Goal: Information Seeking & Learning: Compare options

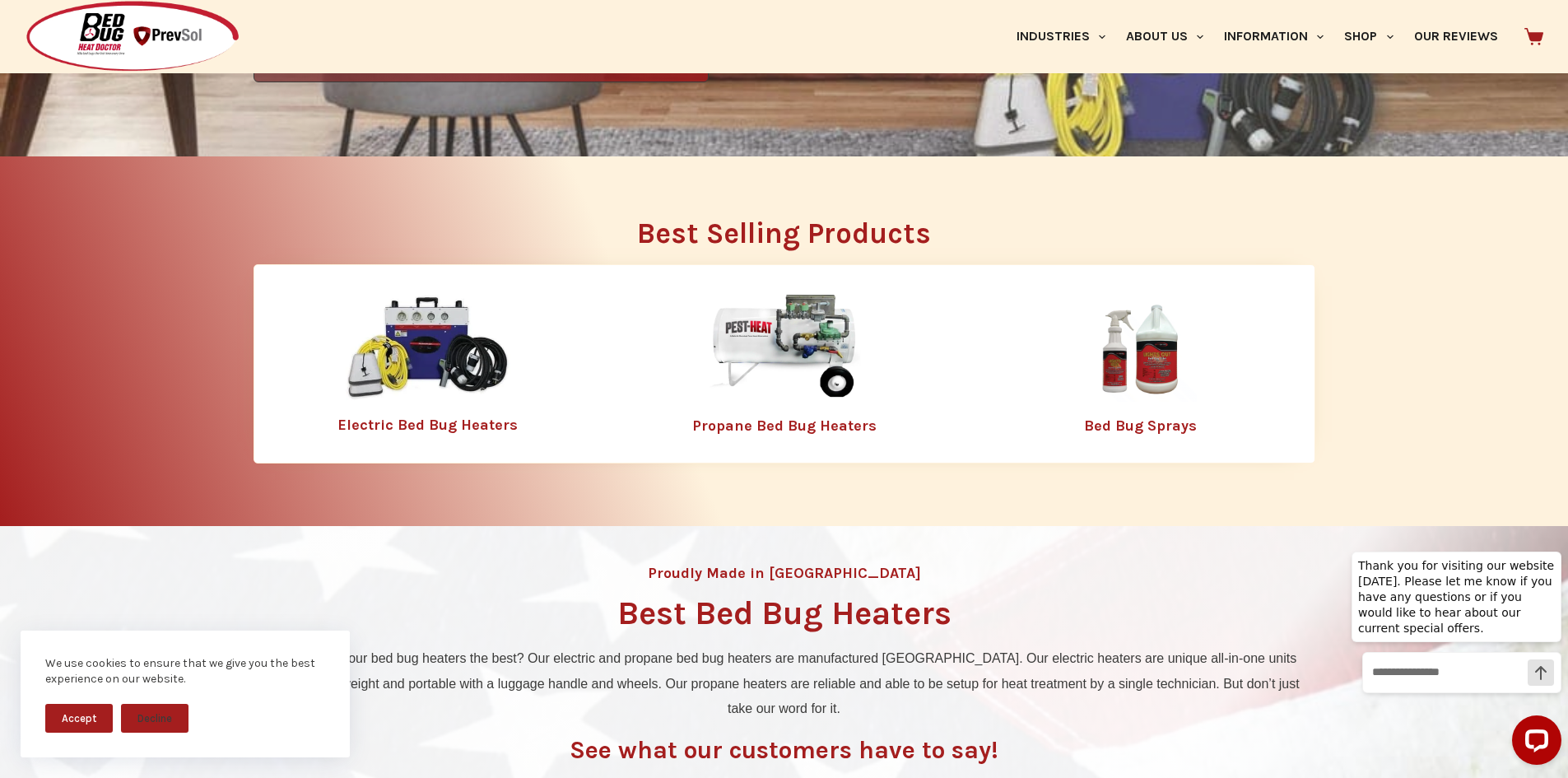
scroll to position [722, 0]
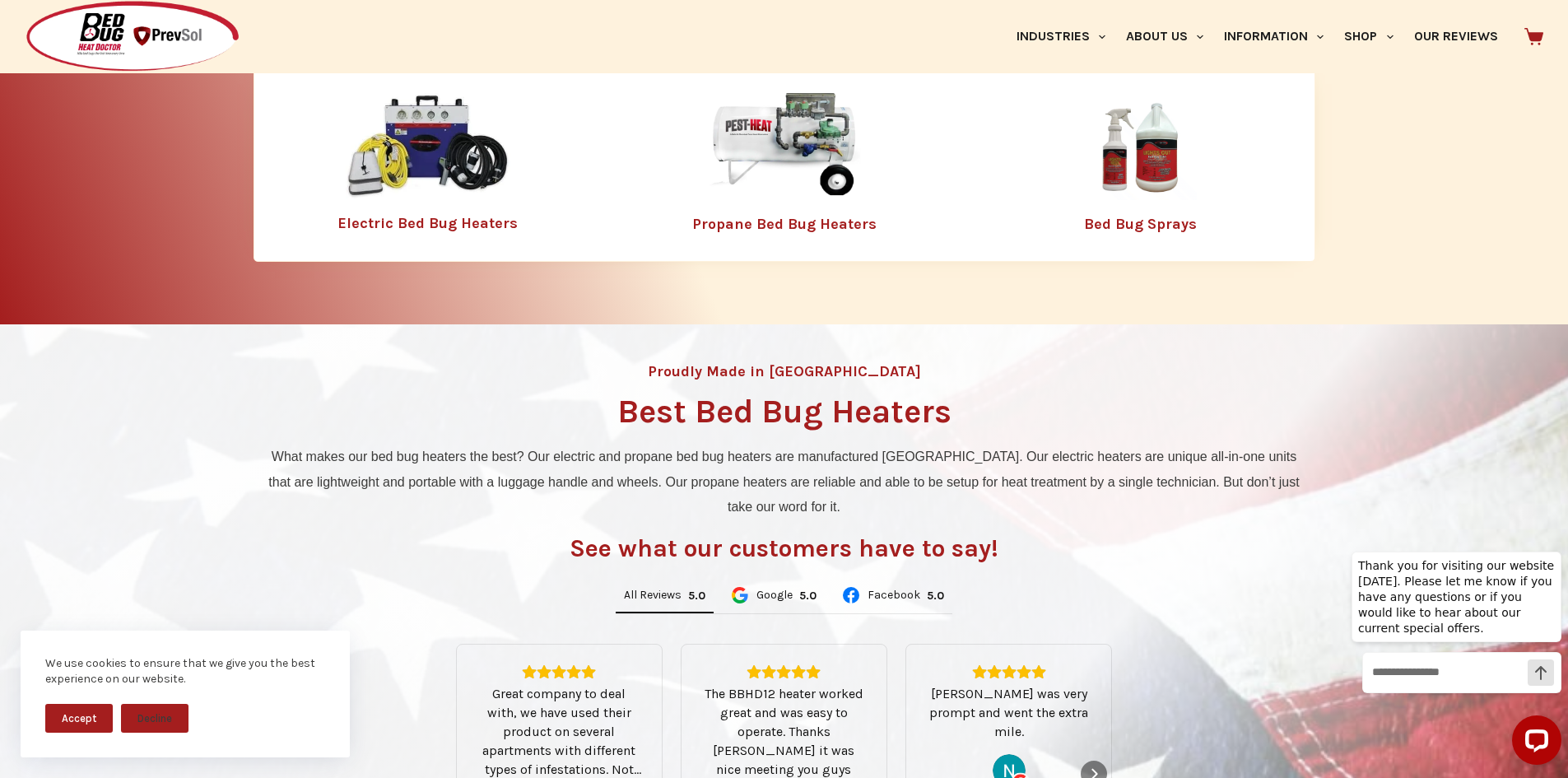
click at [432, 201] on div "Electric Bed Bug Heaters" at bounding box center [428, 162] width 348 height 155
click at [442, 232] on div "Electric Bed Bug Heaters" at bounding box center [428, 162] width 348 height 155
click at [450, 229] on link "Electric Bed Bug Heaters" at bounding box center [428, 223] width 180 height 18
click at [453, 222] on link "Electric Bed Bug Heaters" at bounding box center [428, 223] width 180 height 18
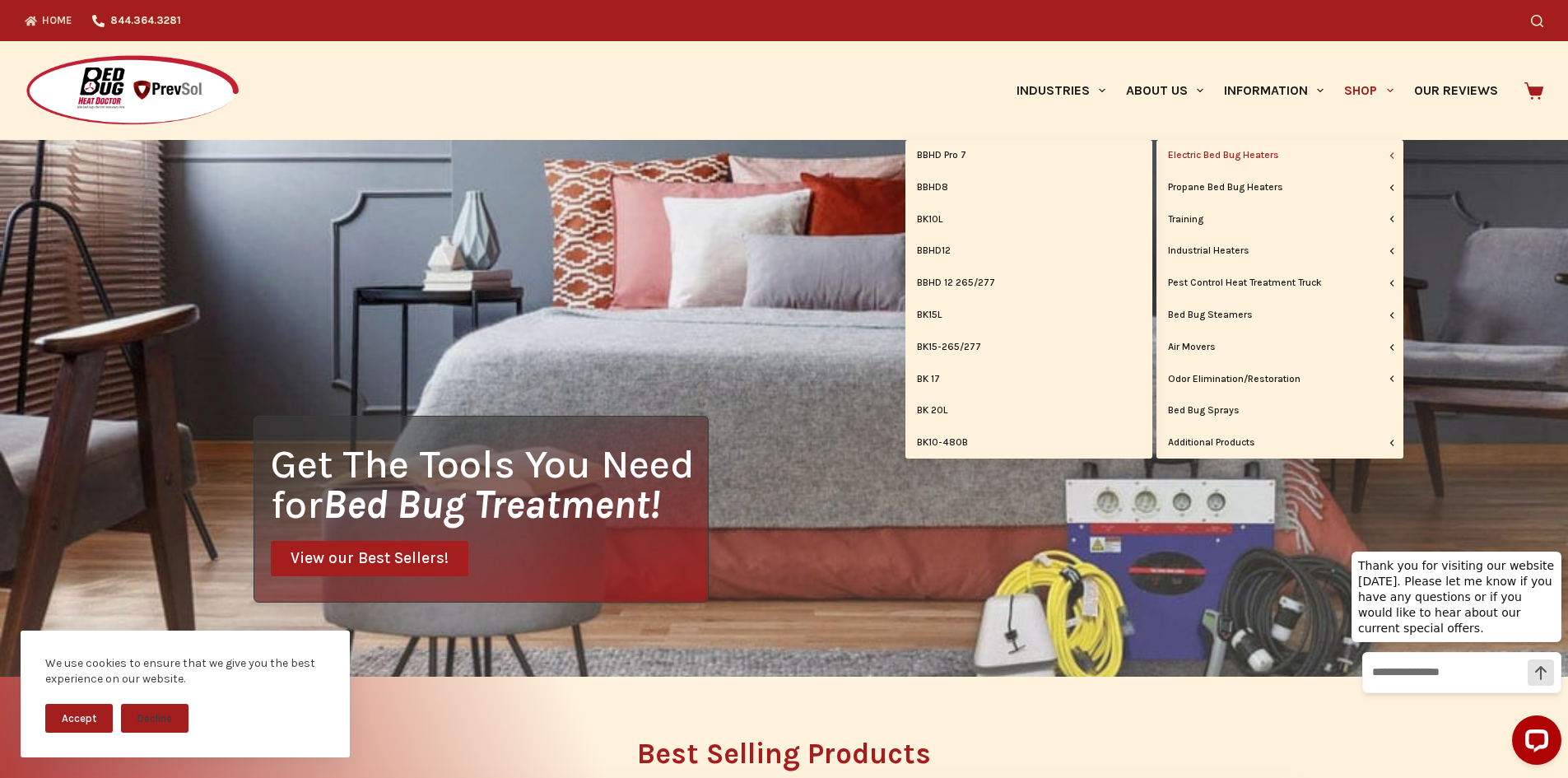
click at [1316, 154] on link "Electric Bed Bug Heaters" at bounding box center [1280, 155] width 247 height 31
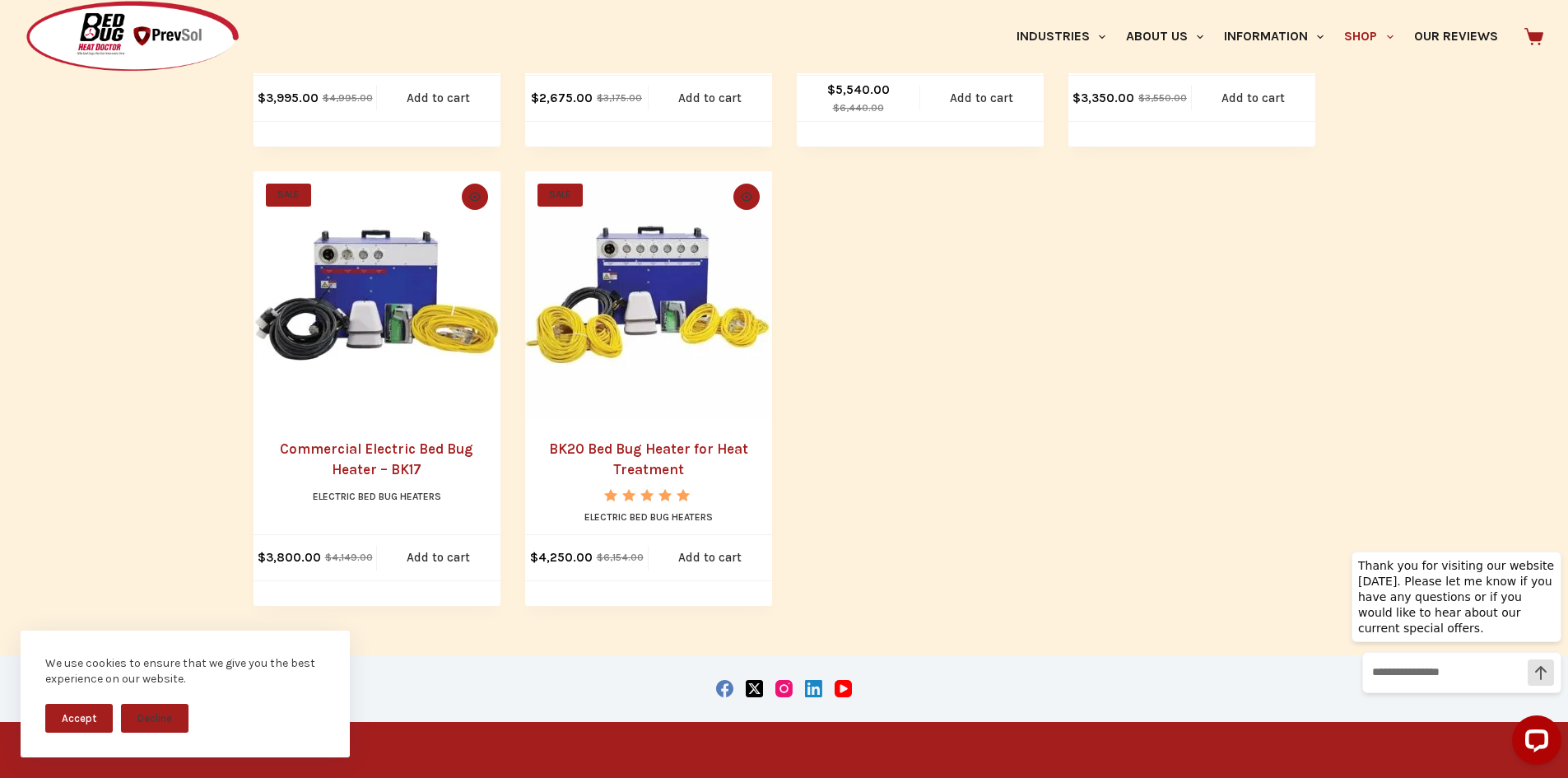
scroll to position [1235, 0]
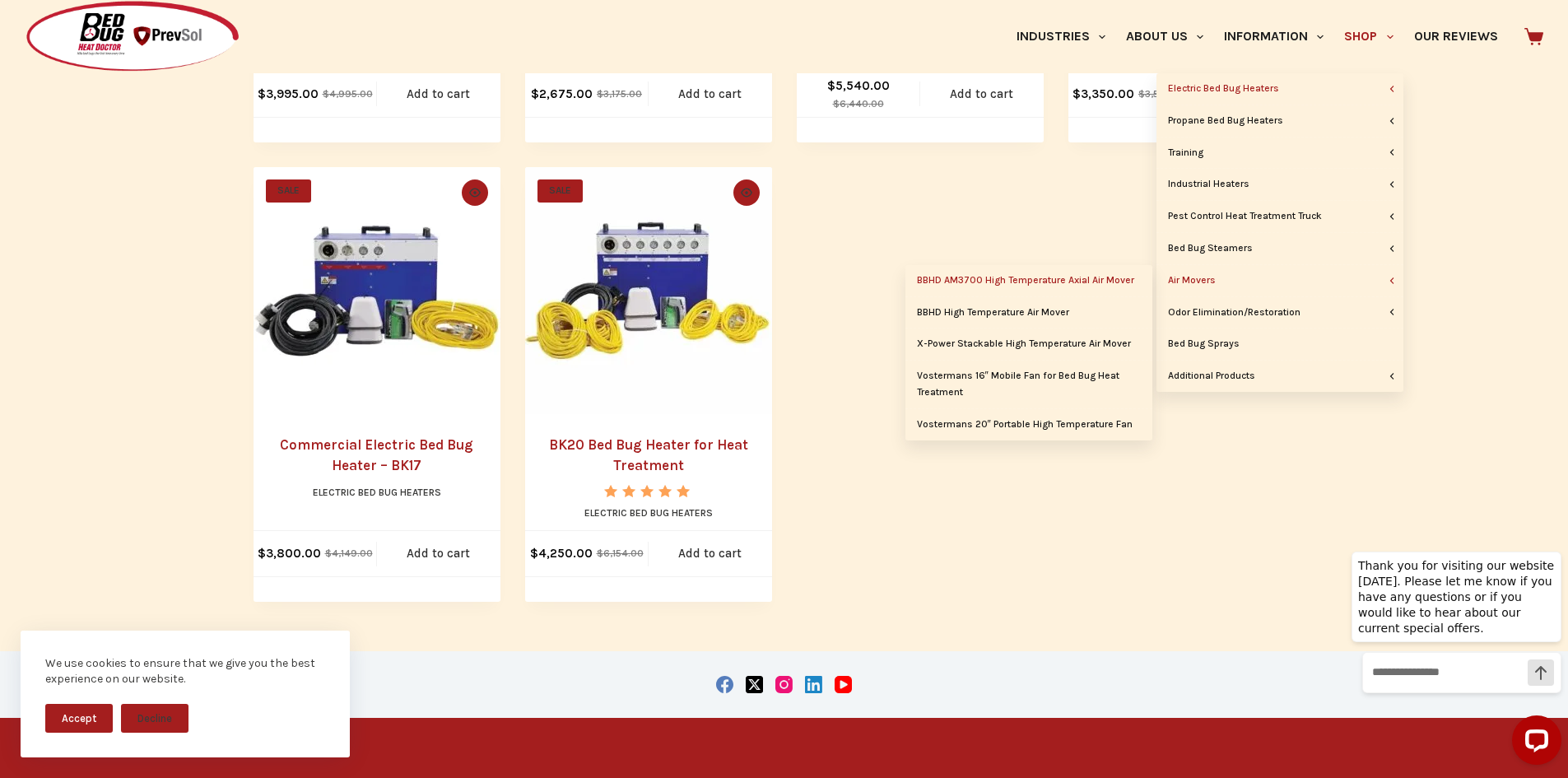
click at [1072, 276] on link "BBHD AM3700 High Temperature Axial Air Mover" at bounding box center [1028, 281] width 247 height 31
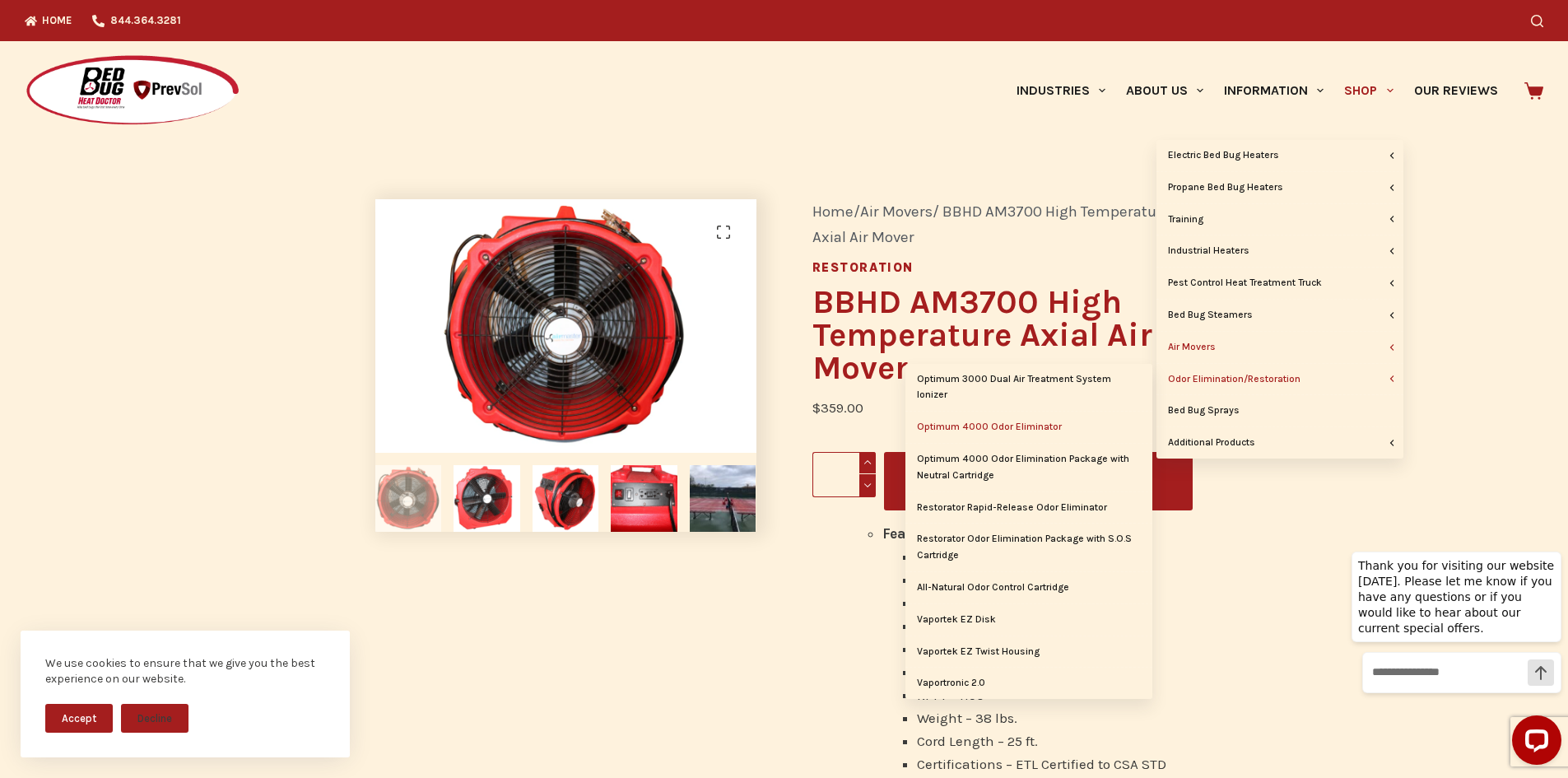
click at [1035, 412] on link "Optimum 4000 Odor Eliminator" at bounding box center [1028, 427] width 247 height 31
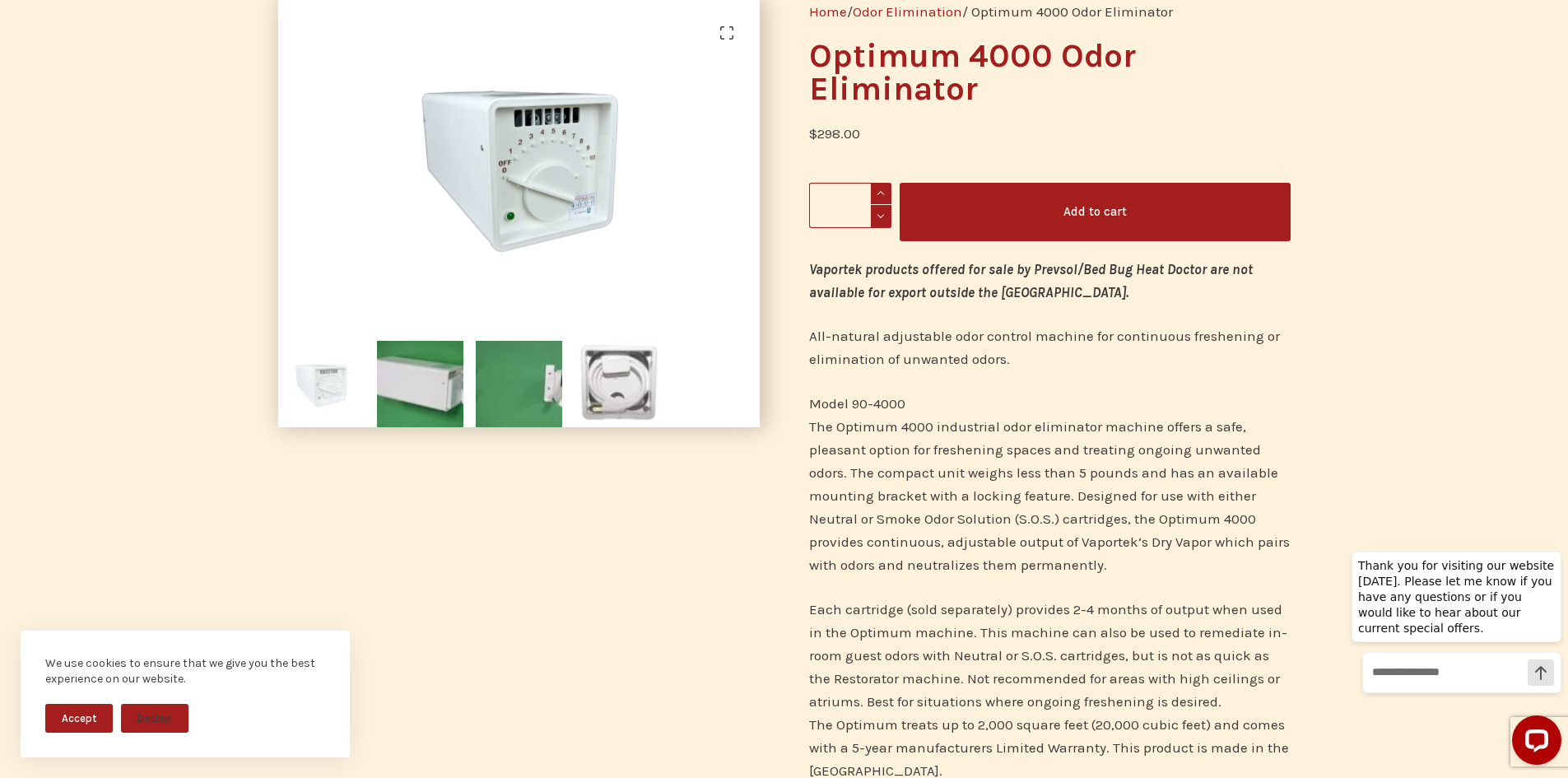
click at [588, 392] on img at bounding box center [618, 384] width 86 height 86
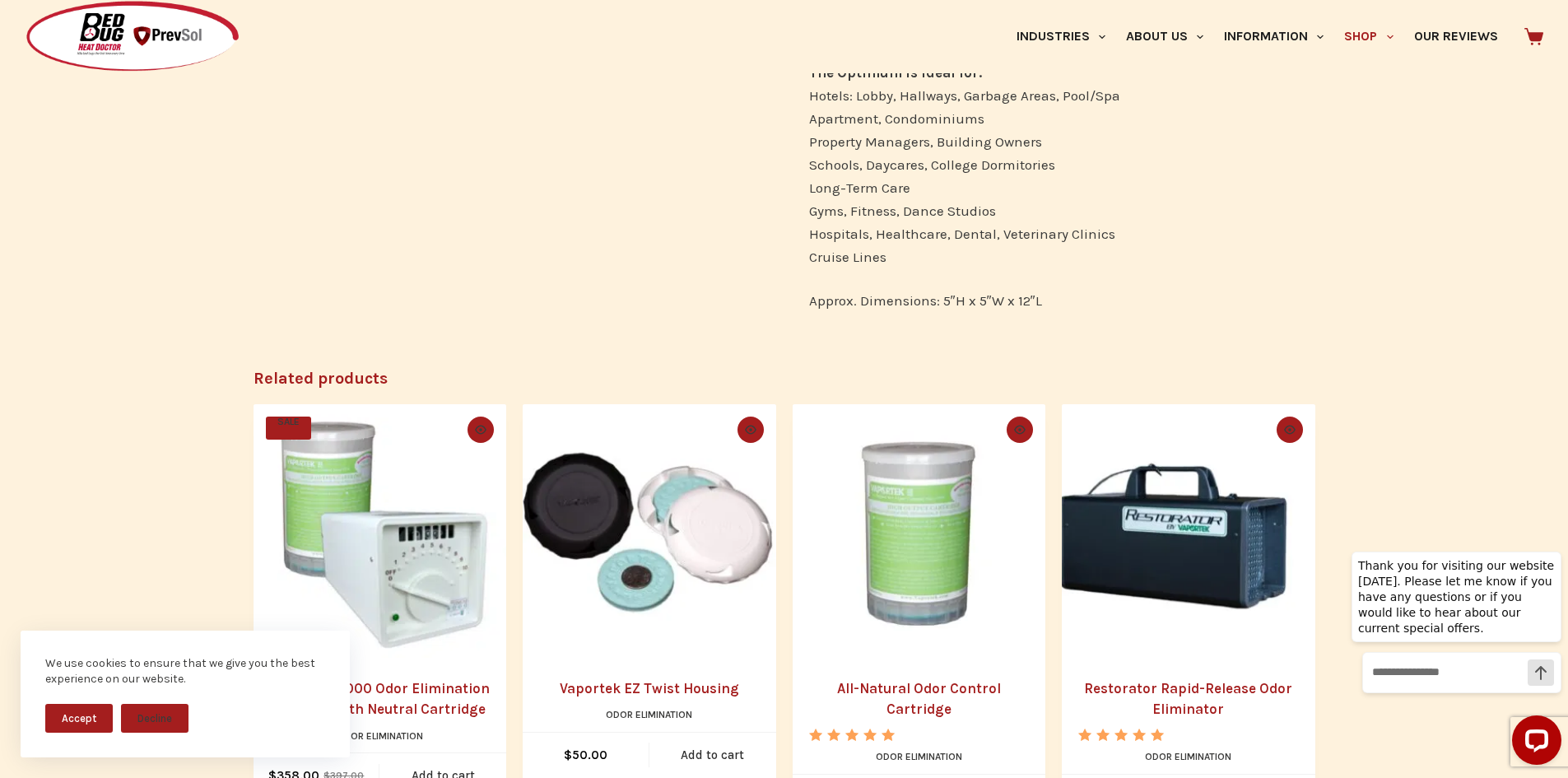
scroll to position [1153, 0]
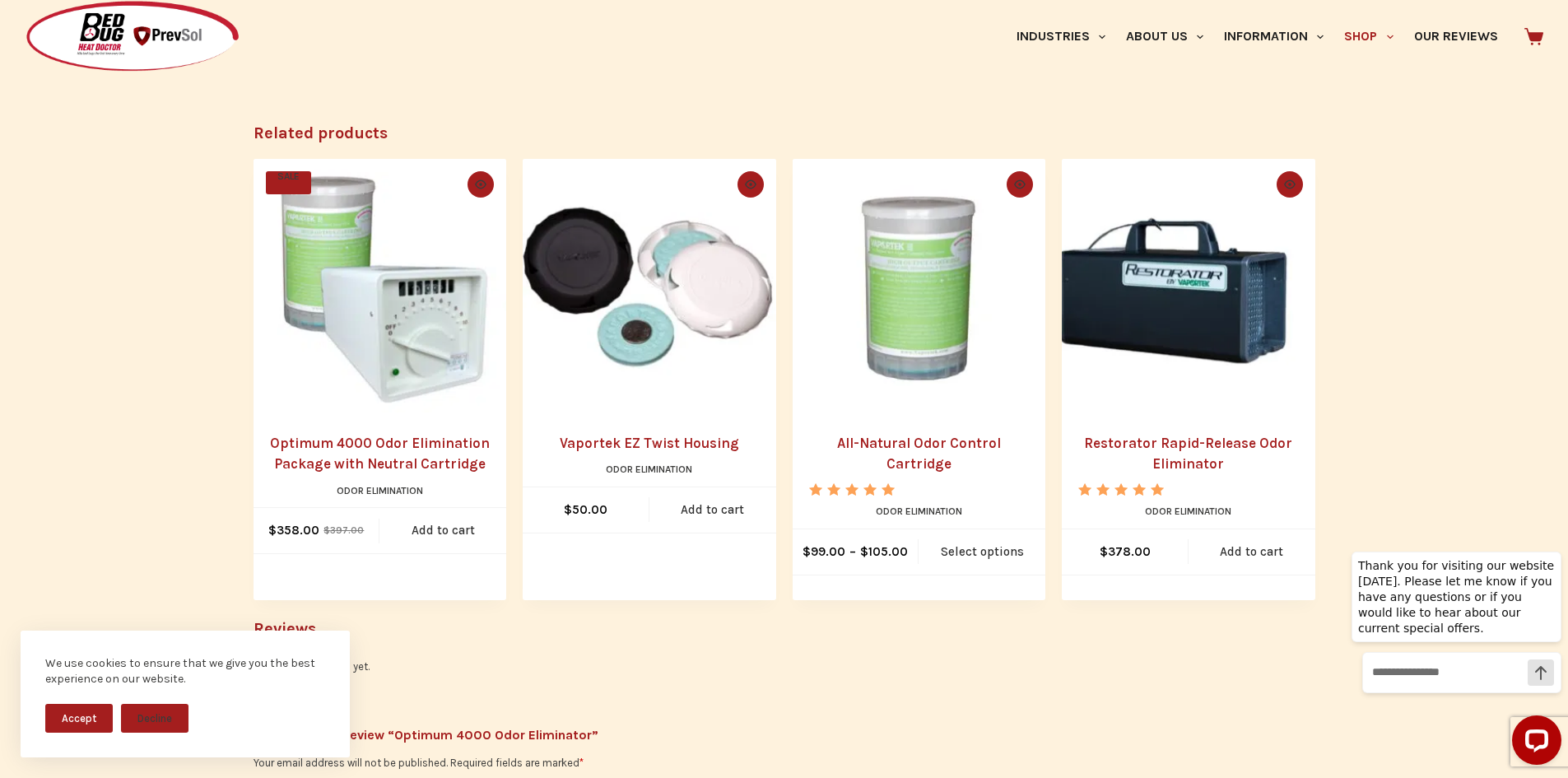
click at [1206, 449] on link "Restorator Rapid-Release Odor Eliminator" at bounding box center [1189, 455] width 220 height 42
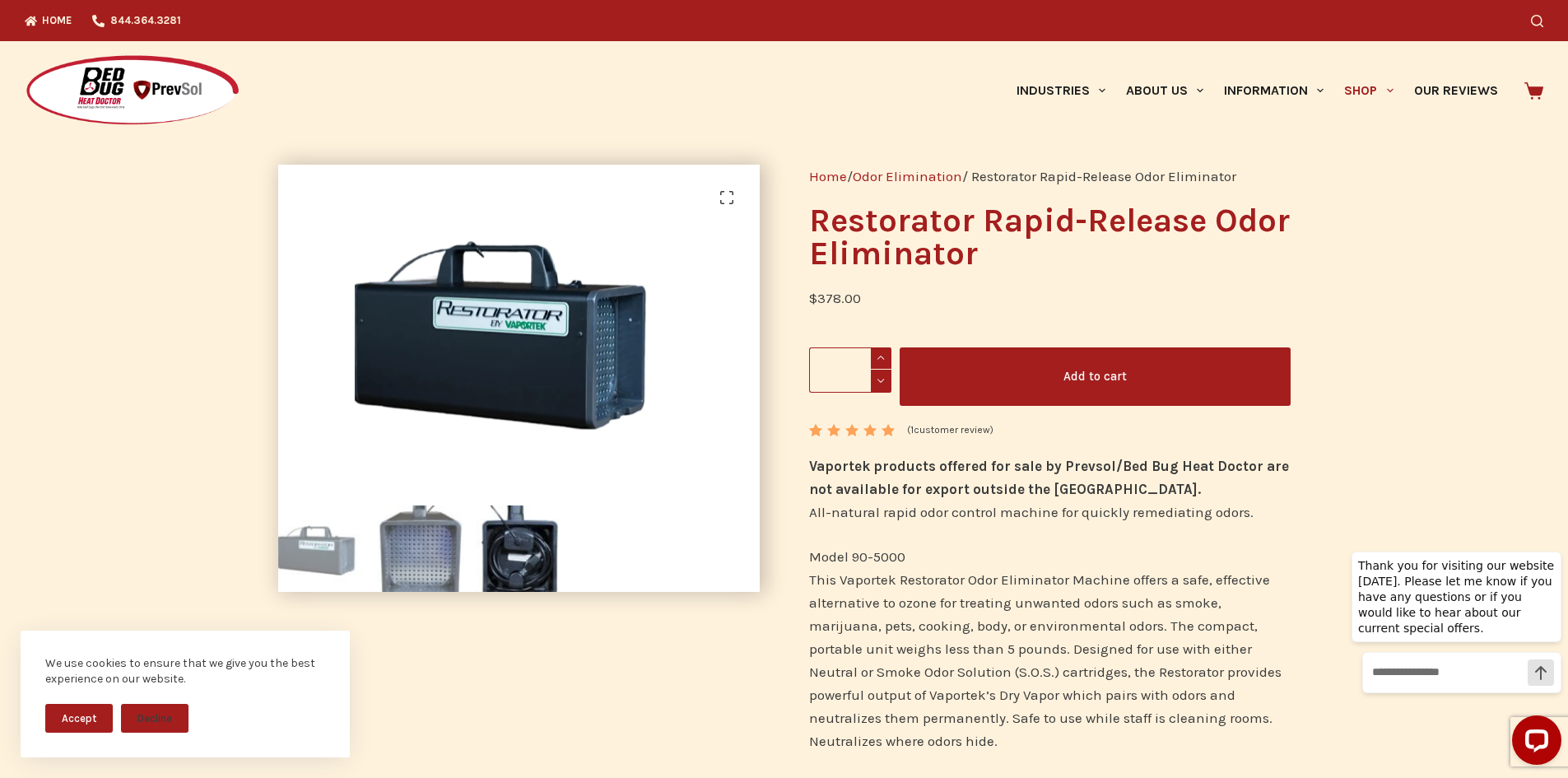
click at [425, 556] on img at bounding box center [420, 549] width 86 height 86
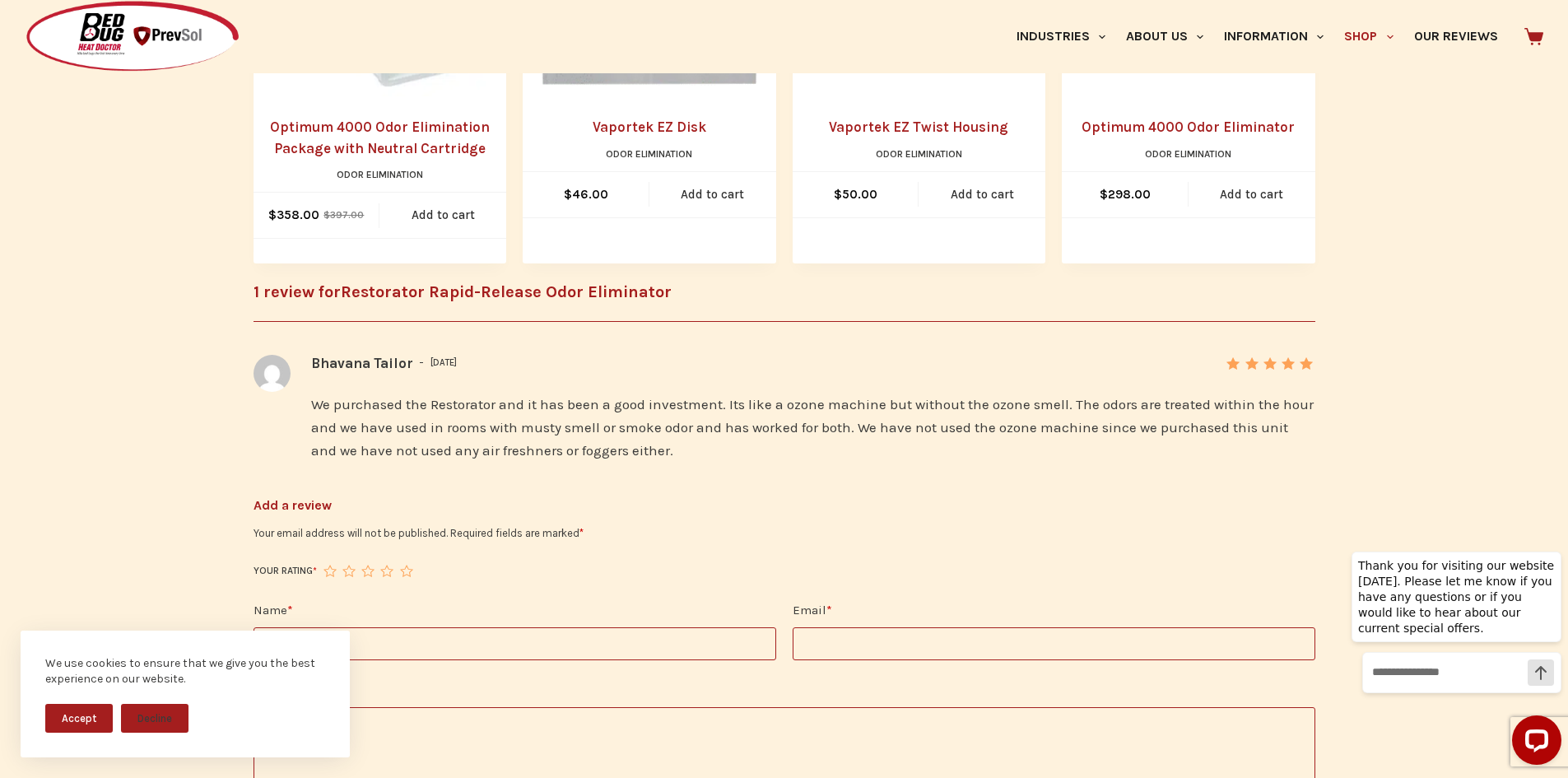
scroll to position [1483, 0]
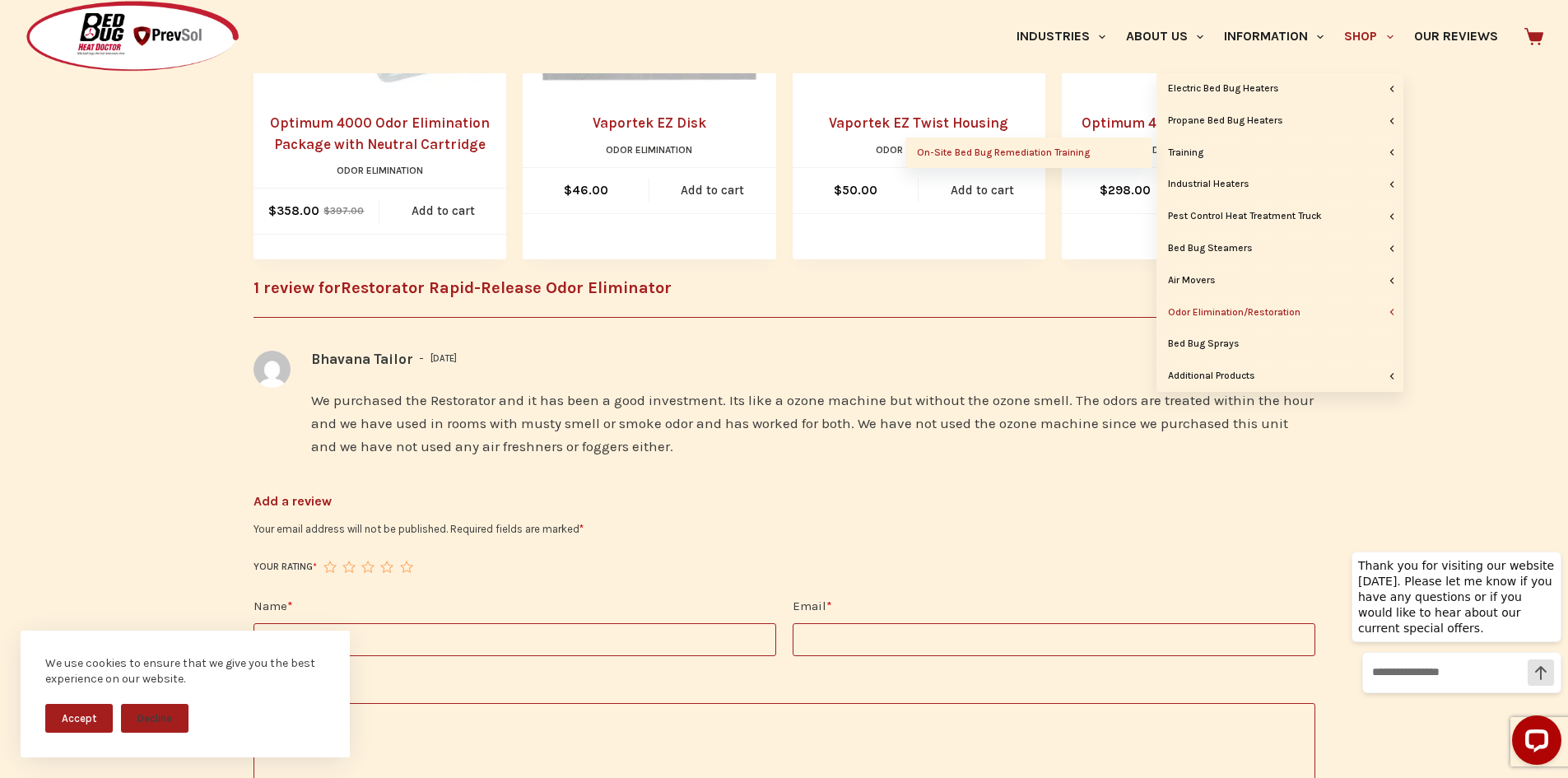
click at [1129, 153] on link "On-Site Bed Bug Remediation Training" at bounding box center [1028, 153] width 247 height 31
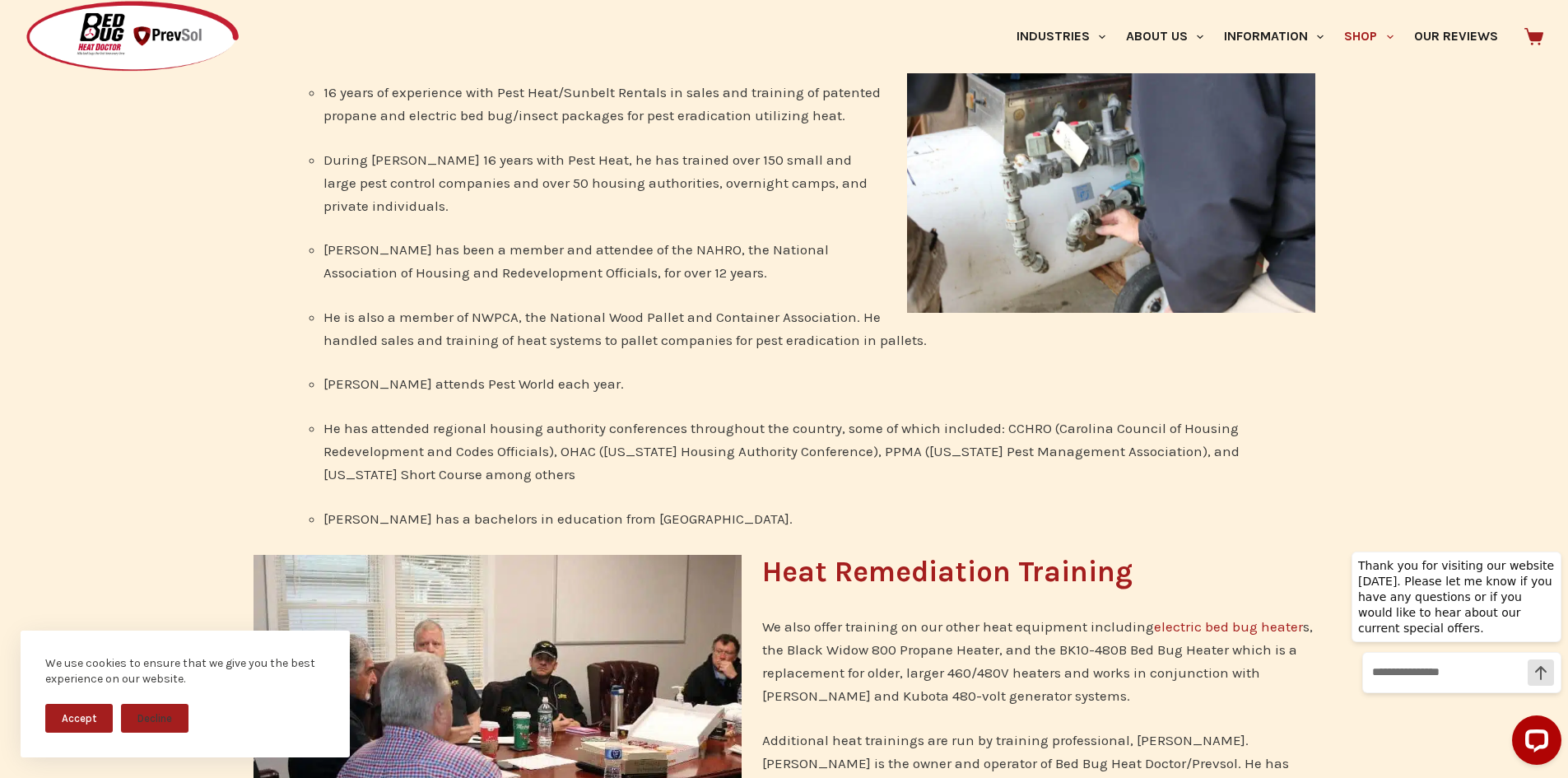
scroll to position [1235, 0]
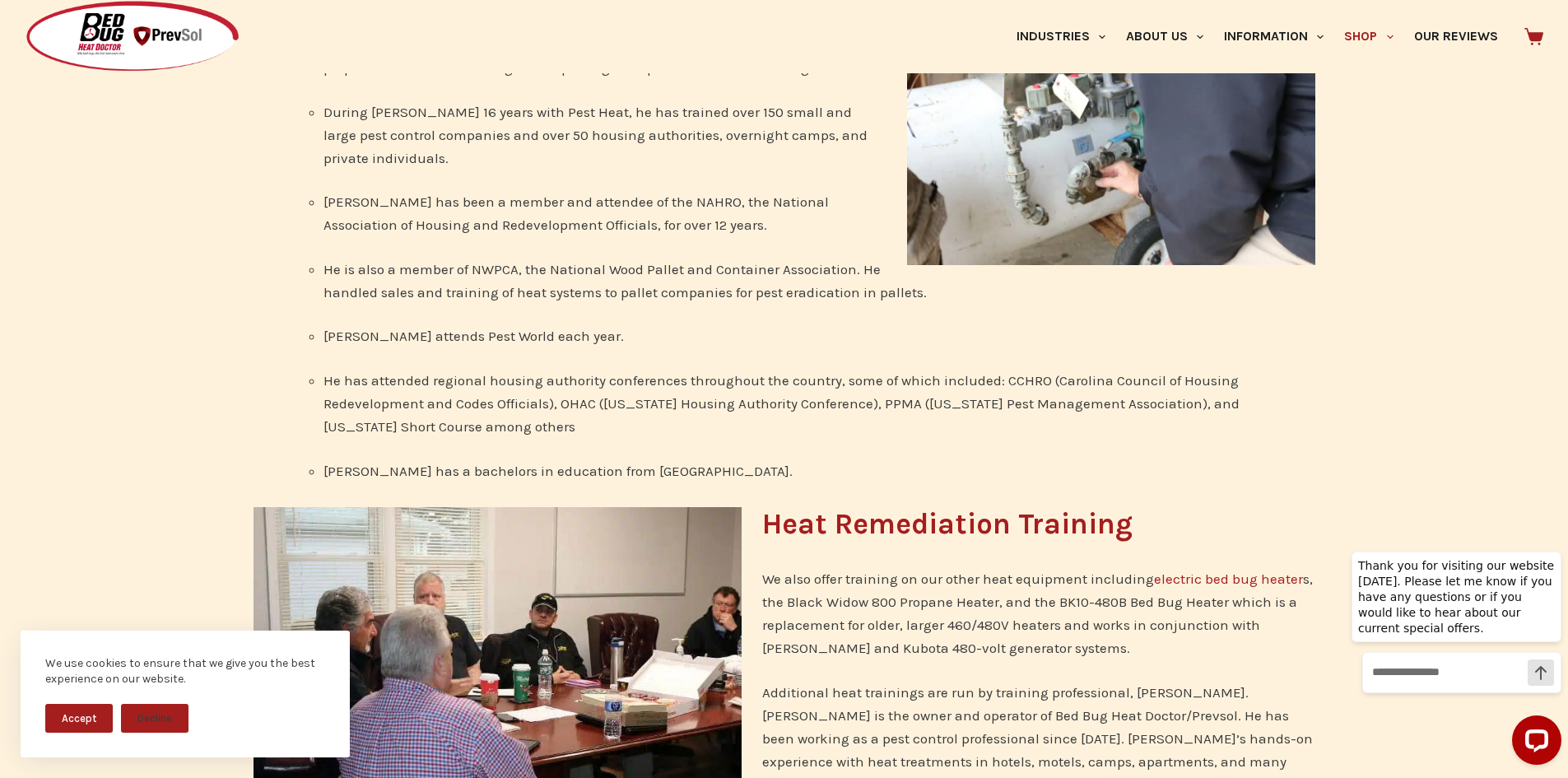
click at [98, 716] on button "Accept" at bounding box center [79, 718] width 68 height 28
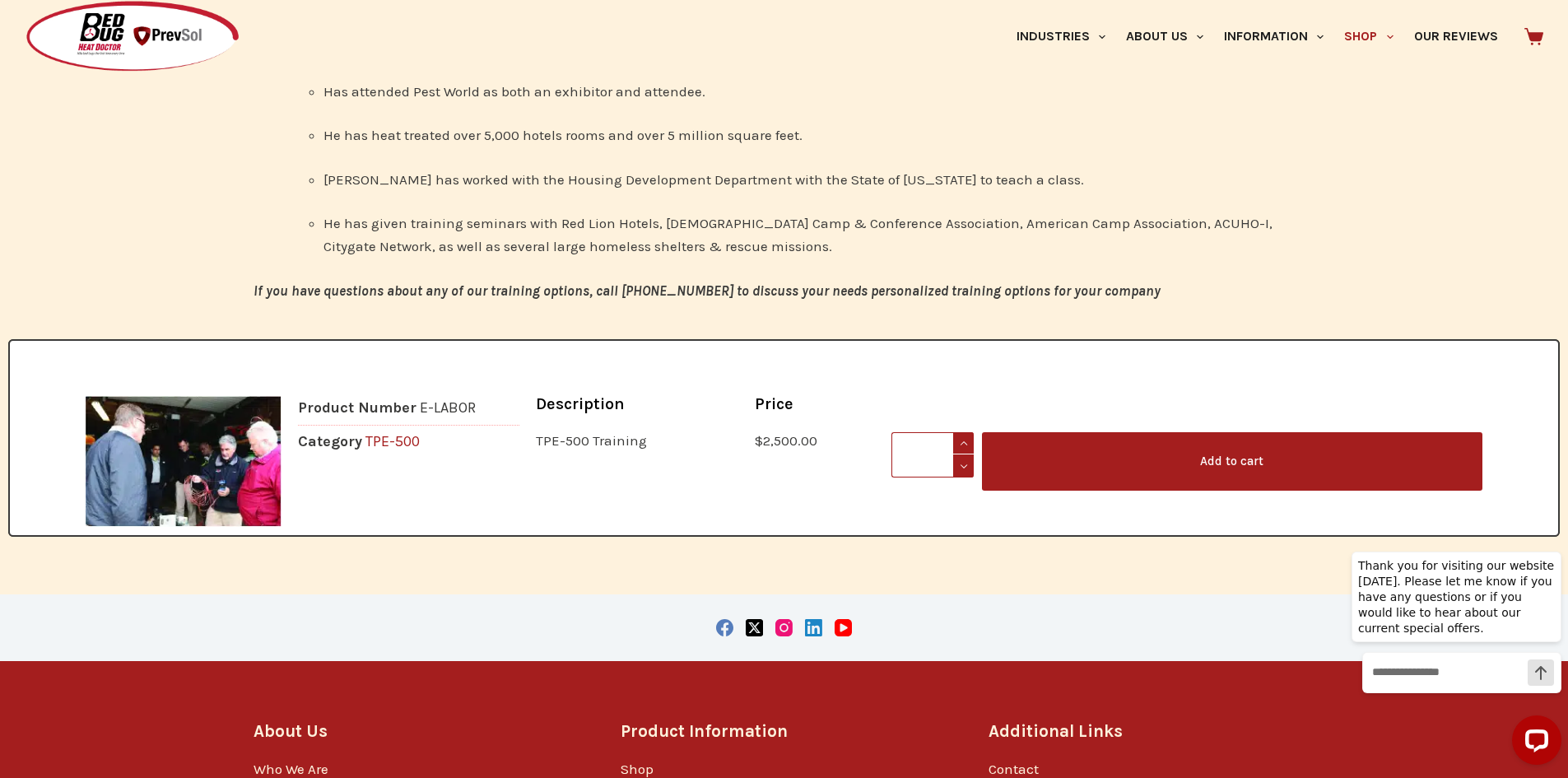
scroll to position [2602, 0]
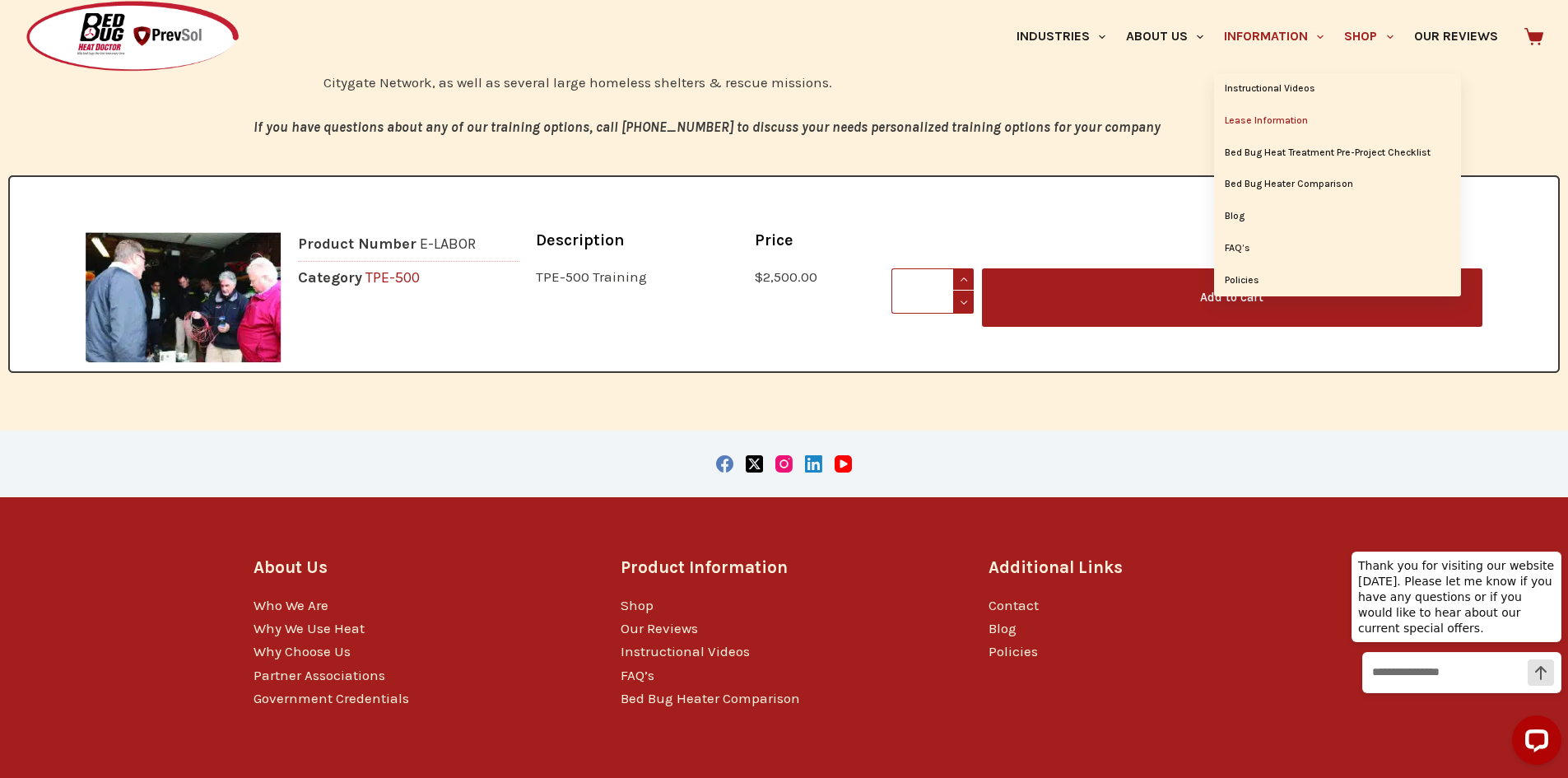
click at [1265, 118] on link "Lease Information" at bounding box center [1338, 121] width 247 height 31
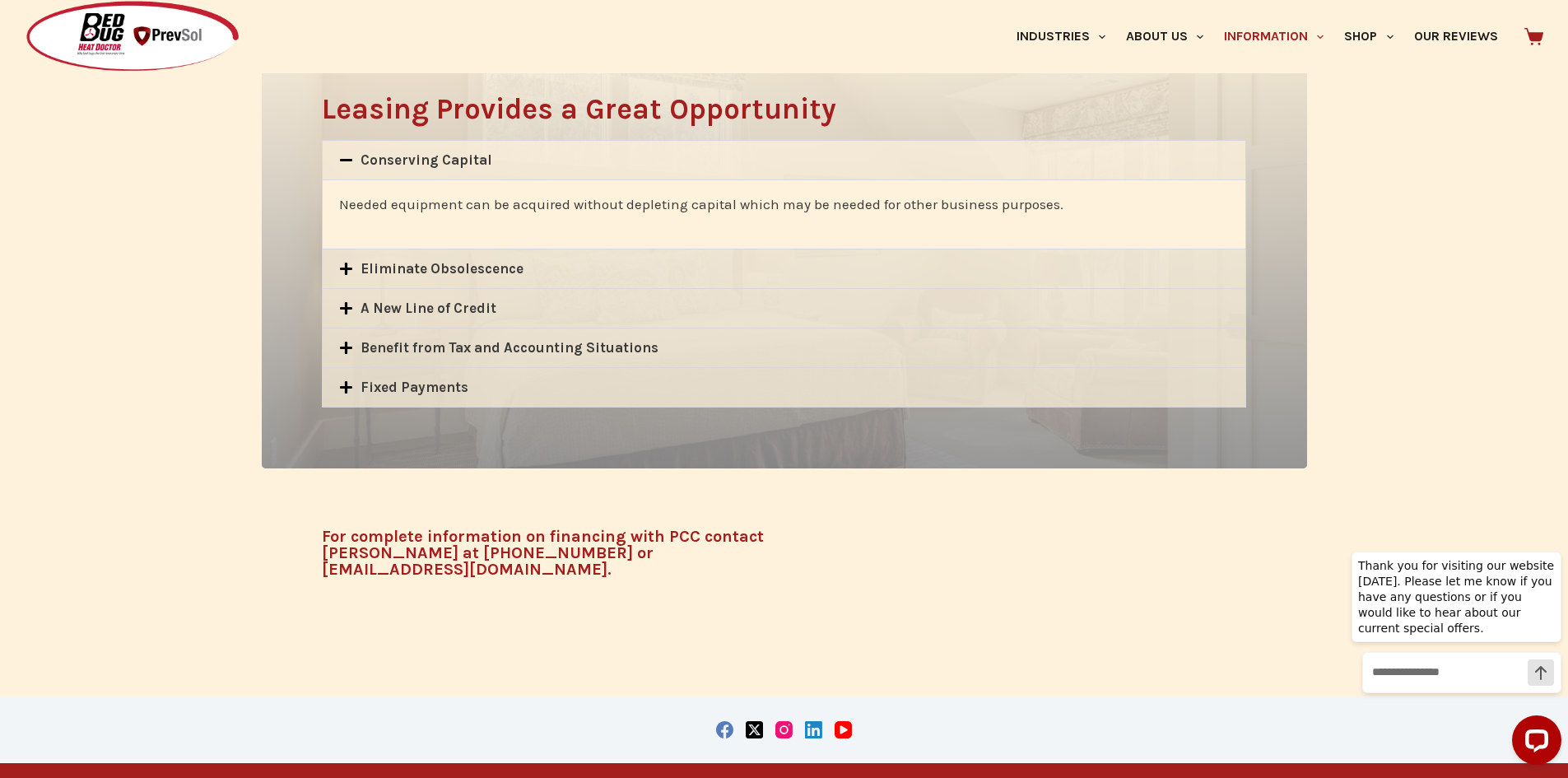
scroll to position [905, 0]
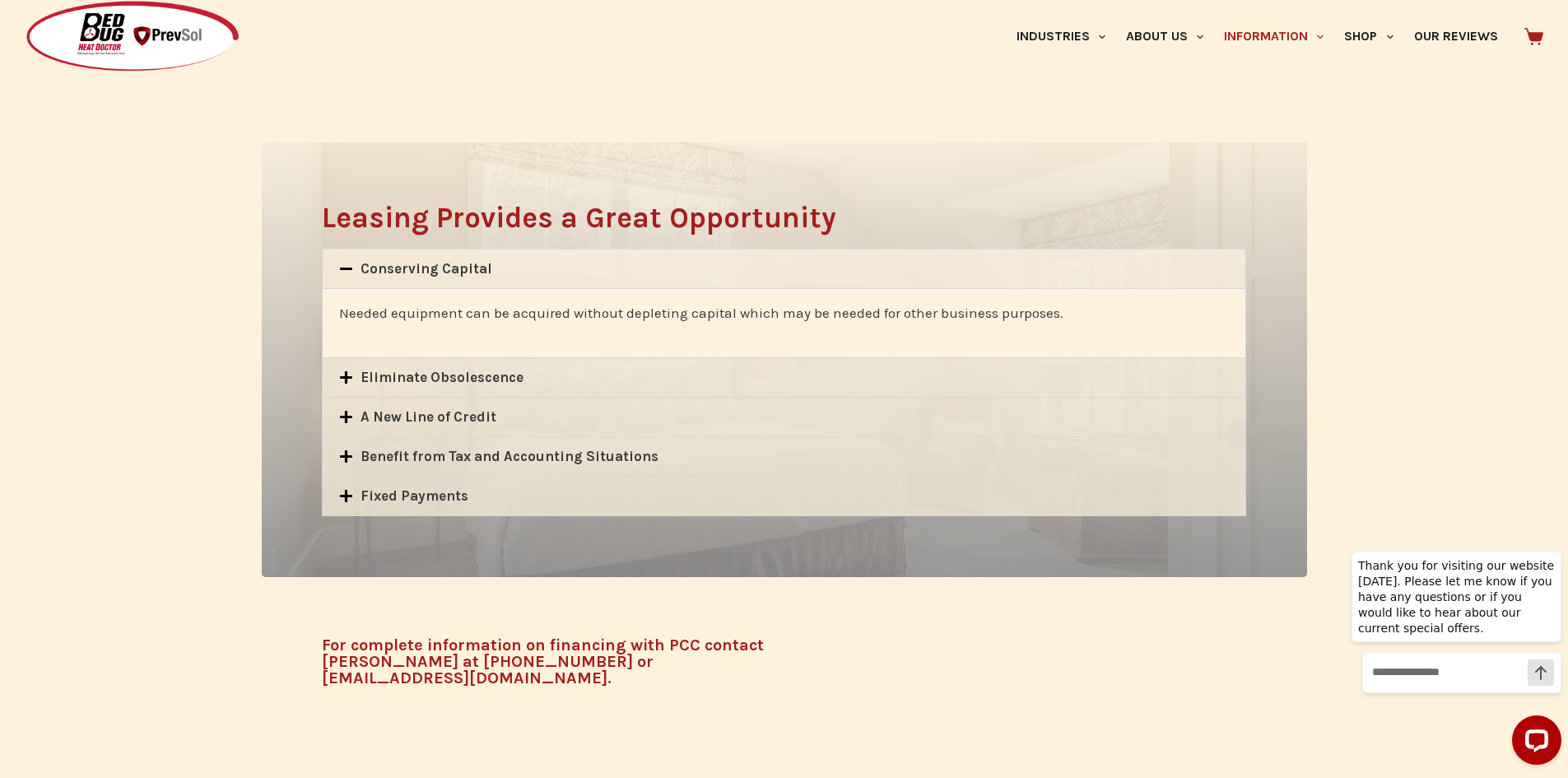
click at [487, 413] on link "A New Line of Credit" at bounding box center [429, 417] width 136 height 17
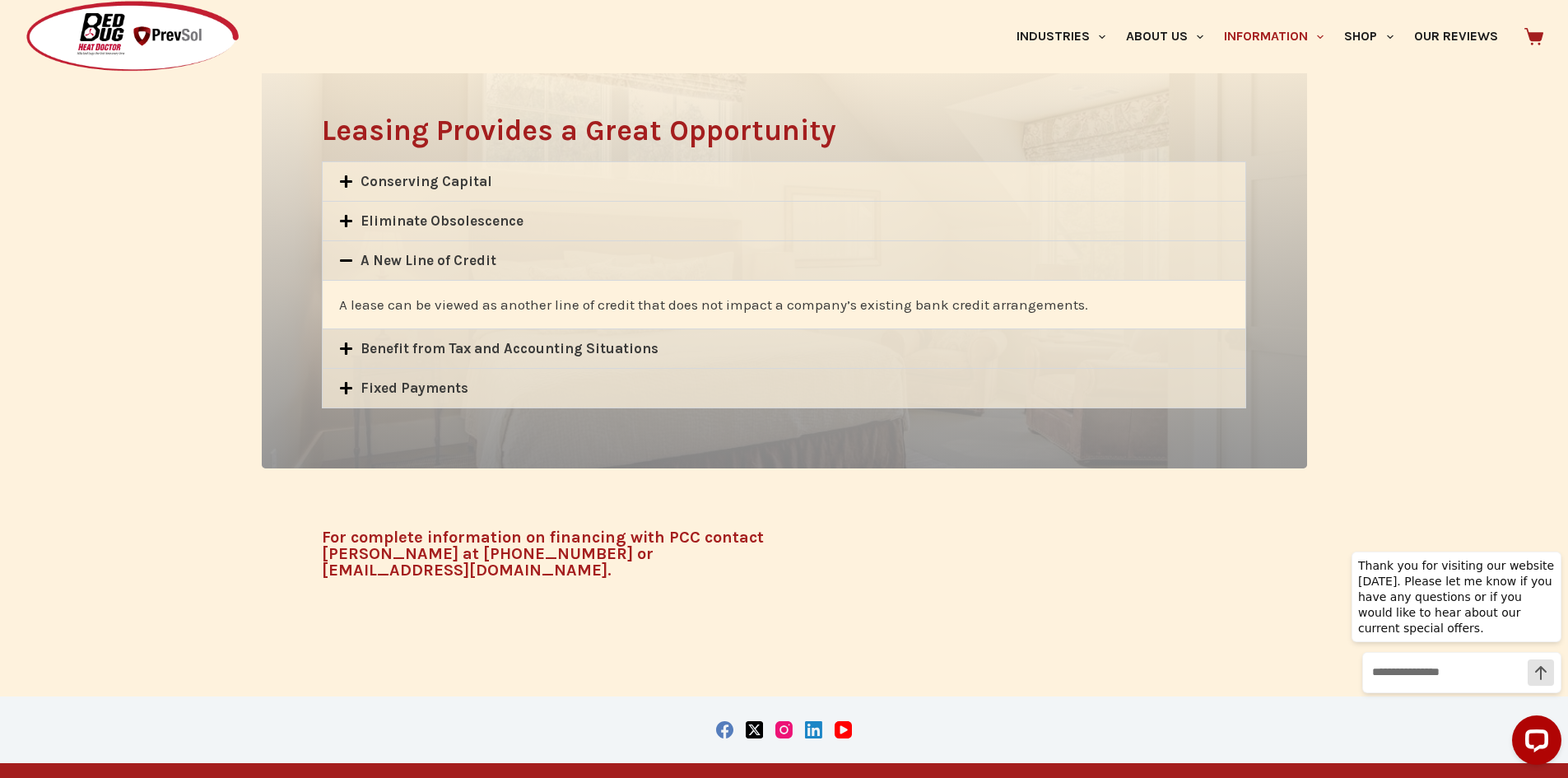
scroll to position [1288, 0]
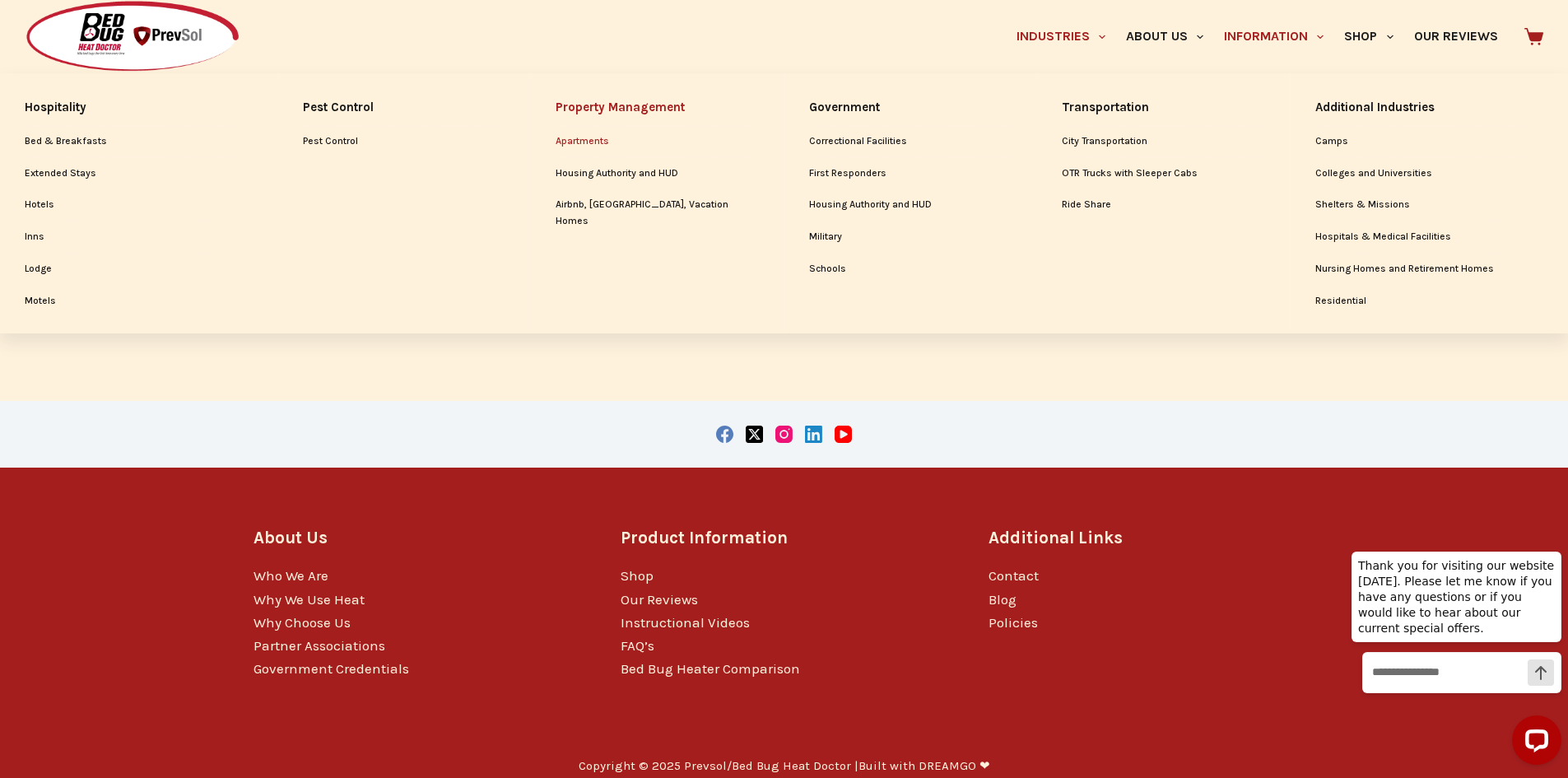
click at [598, 138] on link "Apartments" at bounding box center [656, 141] width 203 height 31
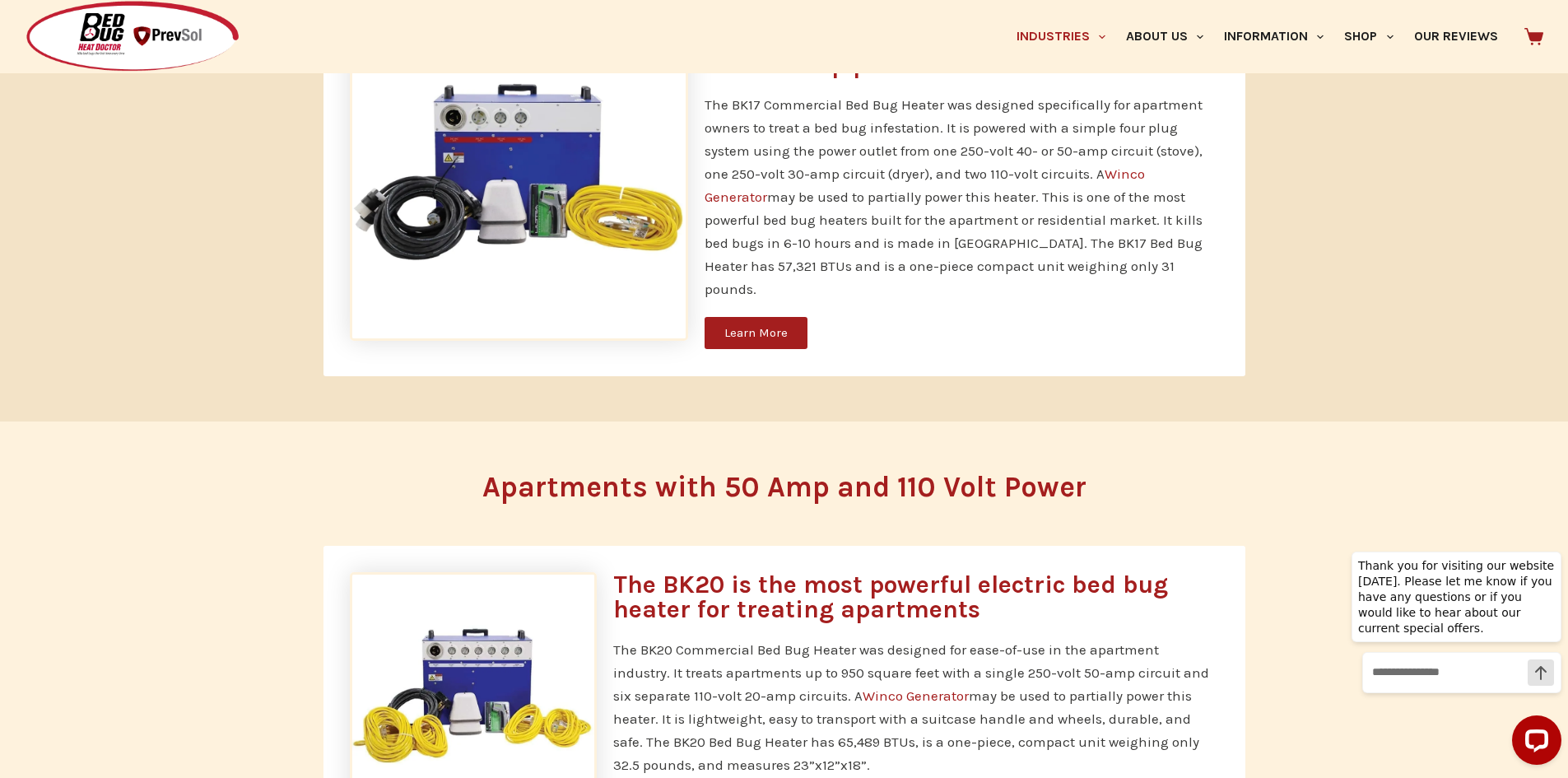
scroll to position [985, 0]
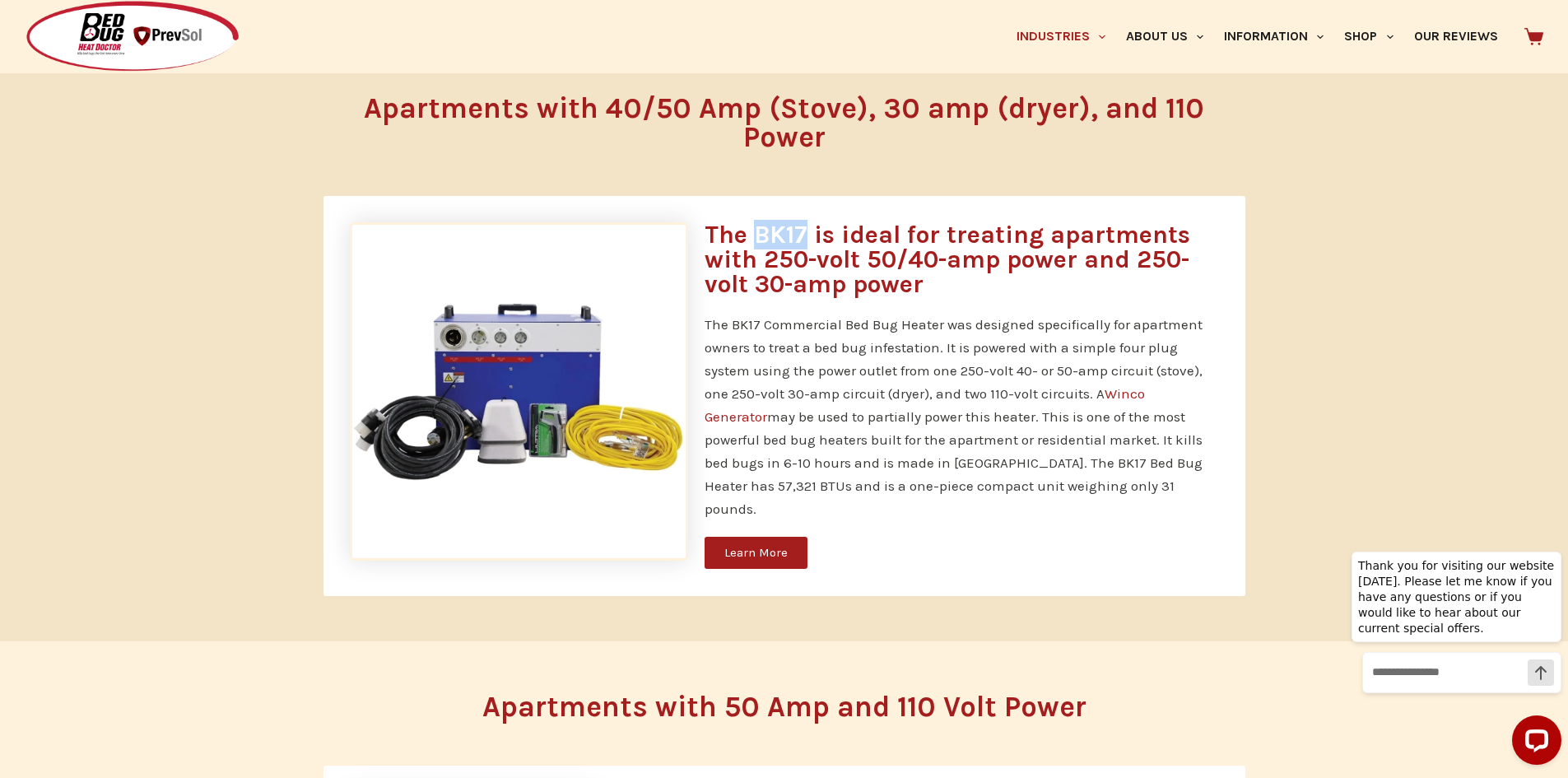
drag, startPoint x: 806, startPoint y: 234, endPoint x: 759, endPoint y: 240, distance: 47.4
click at [759, 240] on h3 "The BK17 is ideal for treating apartments with 250-volt 50/40-amp power and 250…" at bounding box center [962, 259] width 514 height 74
copy h3 "BK17"
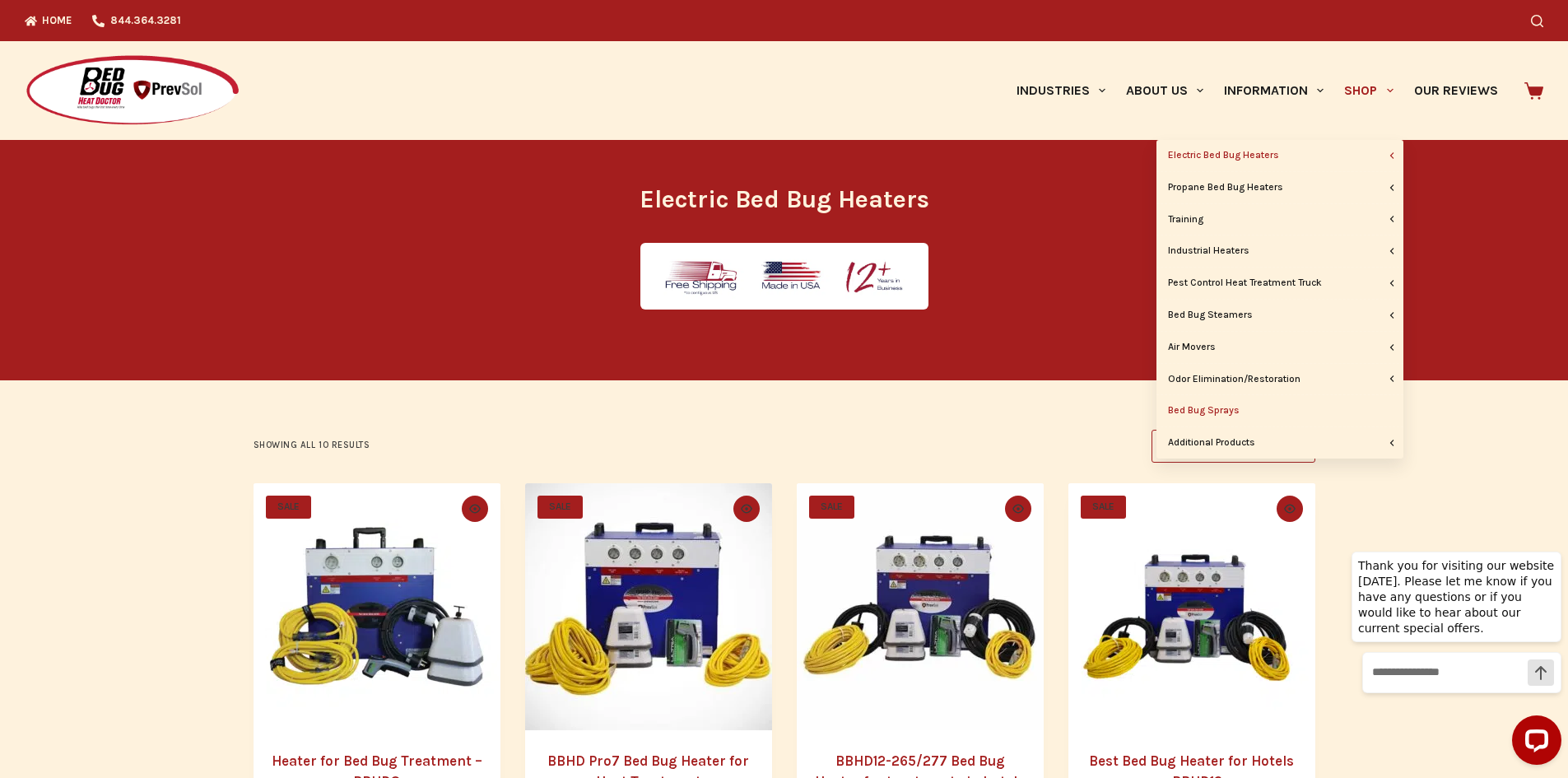
click at [1194, 411] on link "Bed Bug Sprays" at bounding box center [1280, 411] width 247 height 31
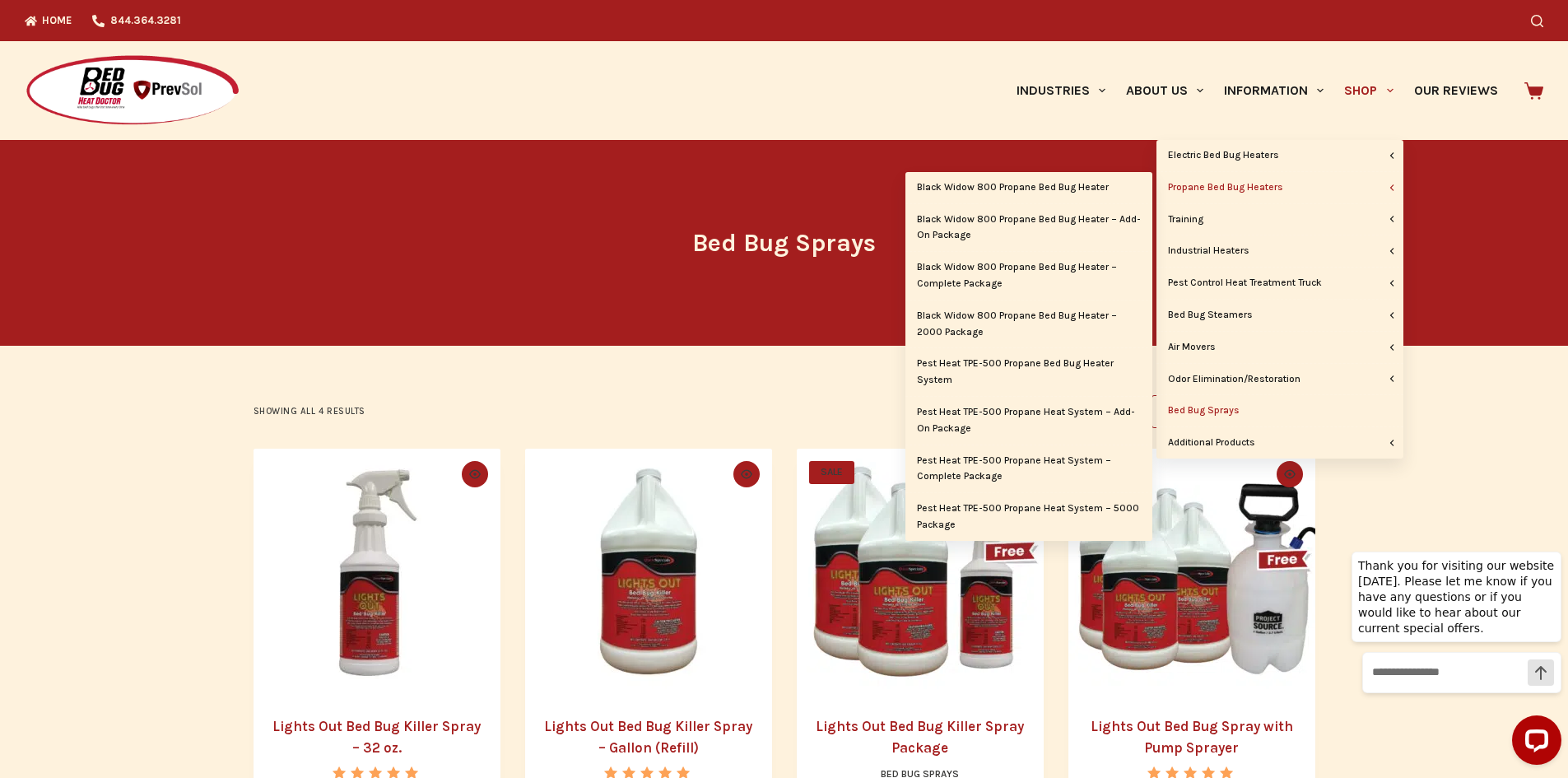
click at [1330, 184] on link "Propane Bed Bug Heaters" at bounding box center [1280, 187] width 247 height 31
